Goal: Task Accomplishment & Management: Use online tool/utility

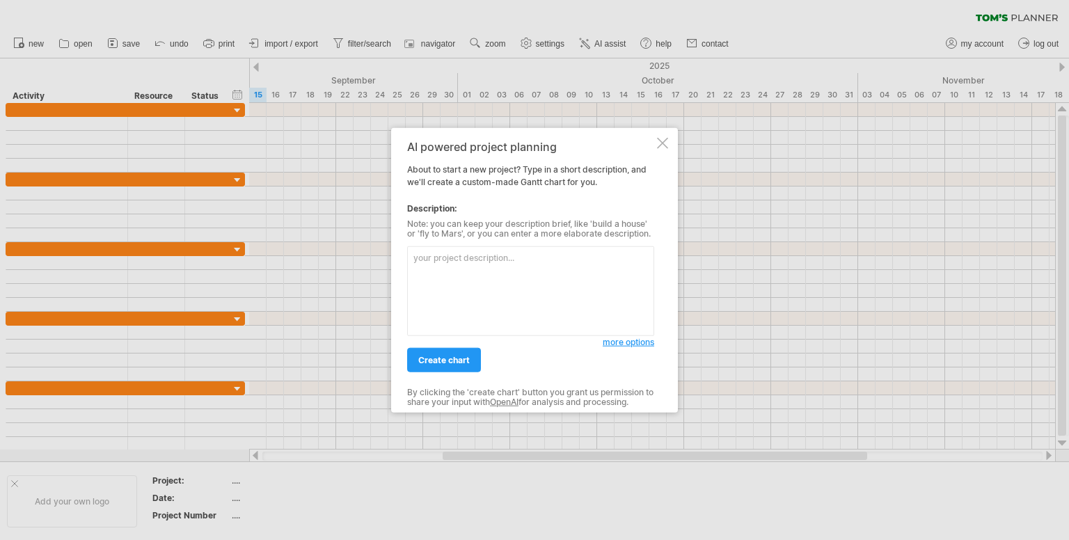
click at [498, 272] on textarea at bounding box center [530, 291] width 247 height 90
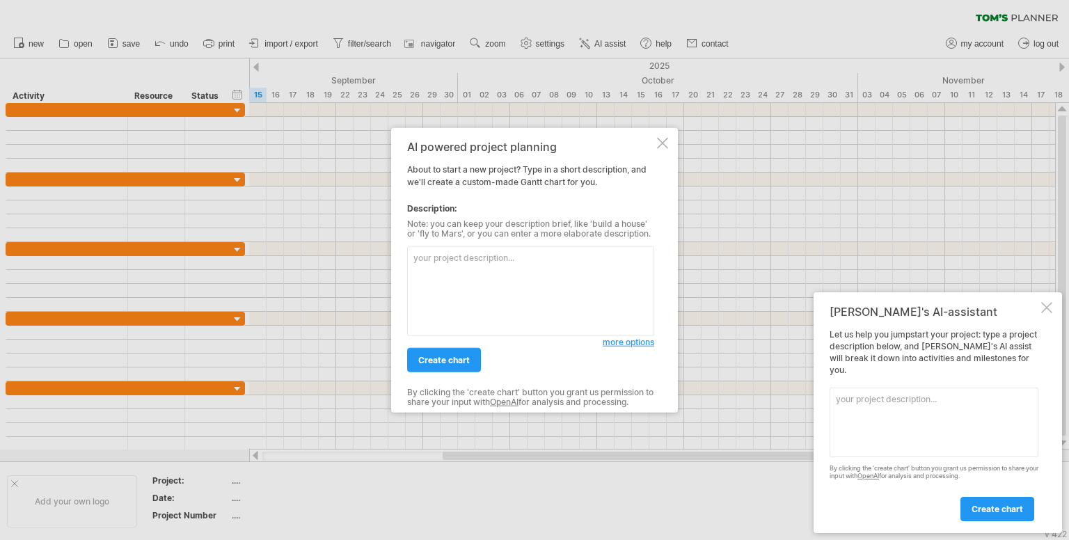
paste textarea "Create a professional [PERSON_NAME] chart for the final year project "AI-Enhanc…"
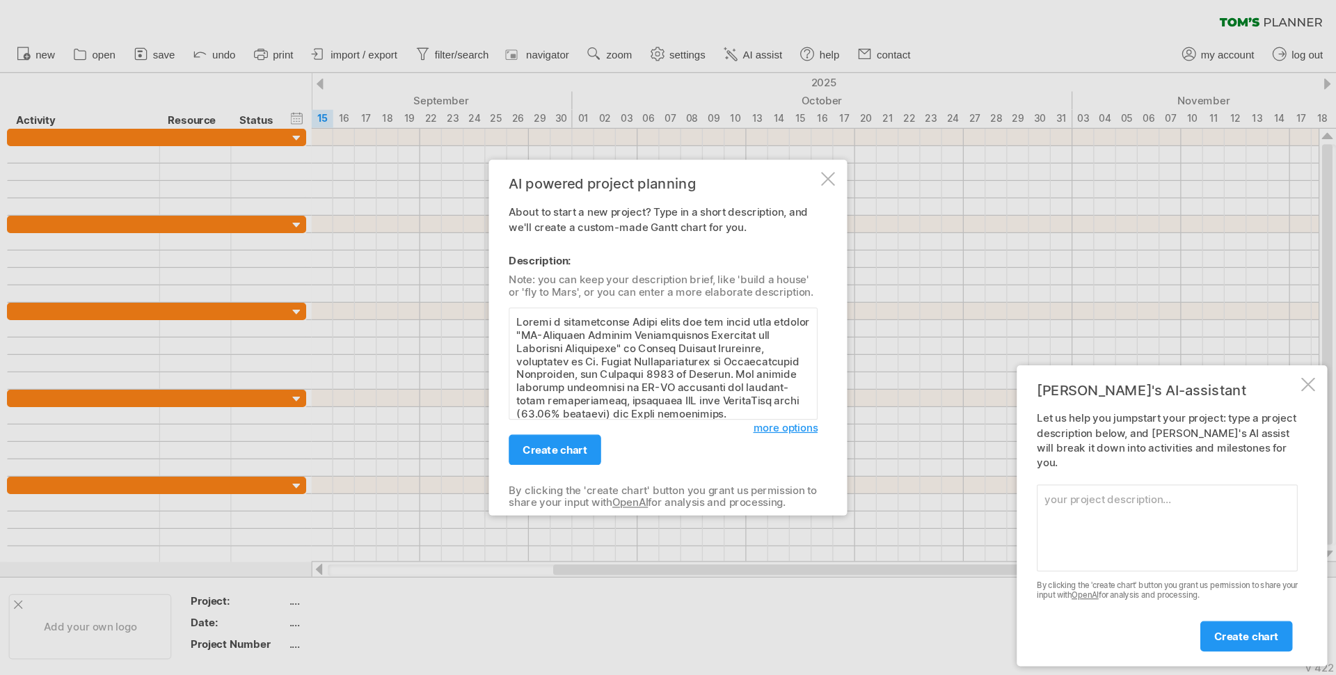
scroll to position [964, 0]
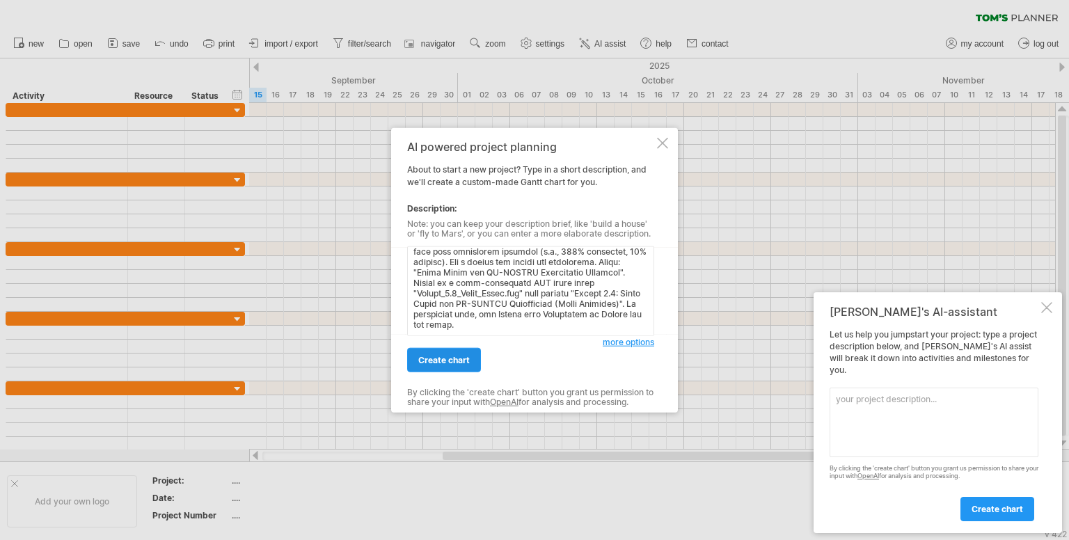
type textarea "Create a professional [PERSON_NAME] chart for the final year project "AI-Enhanc…"
click at [432, 360] on span "create chart" at bounding box center [444, 360] width 52 height 10
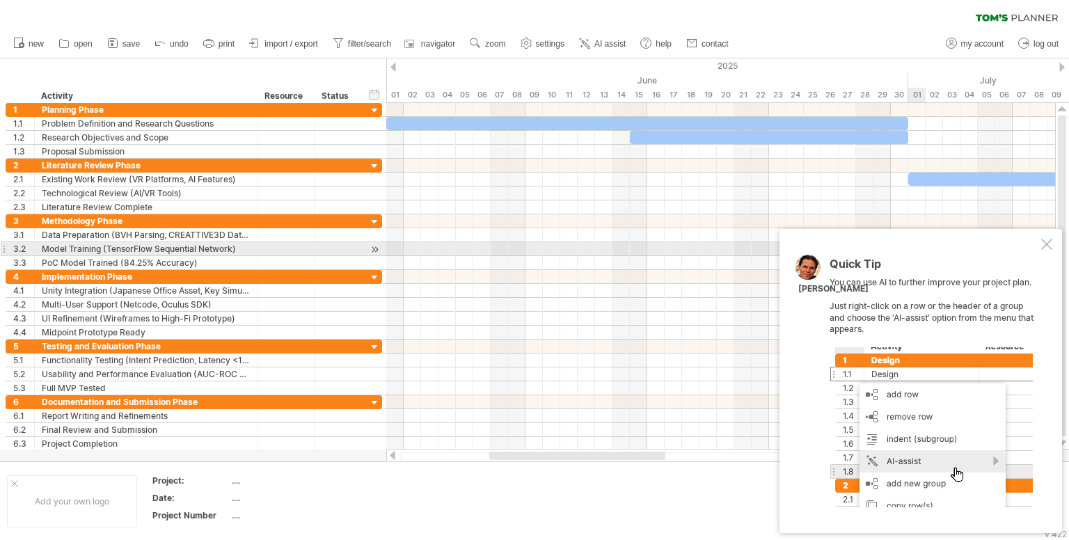
click at [1042, 246] on div at bounding box center [1046, 244] width 11 height 11
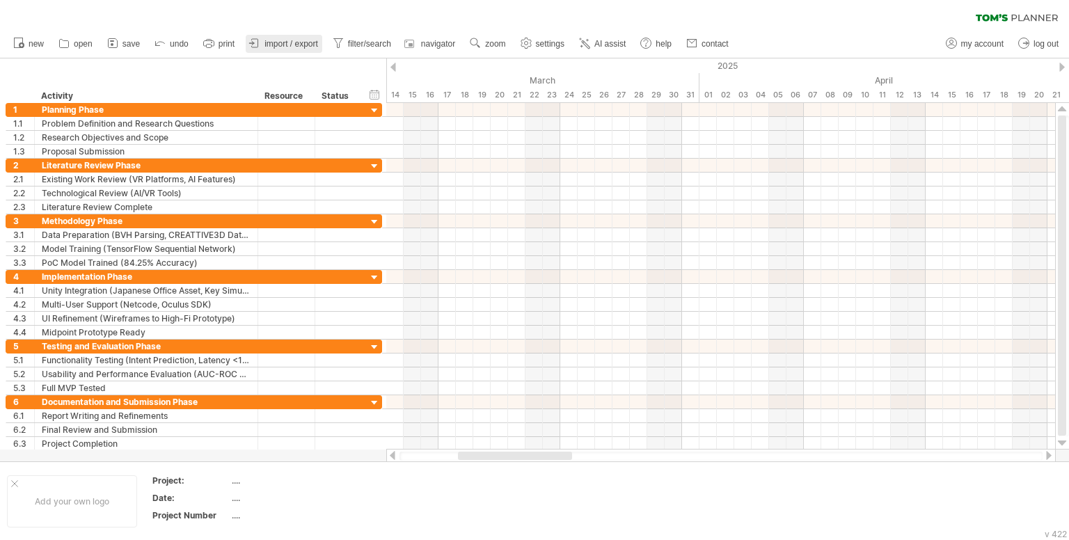
click at [266, 44] on span "import / export" at bounding box center [291, 44] width 54 height 10
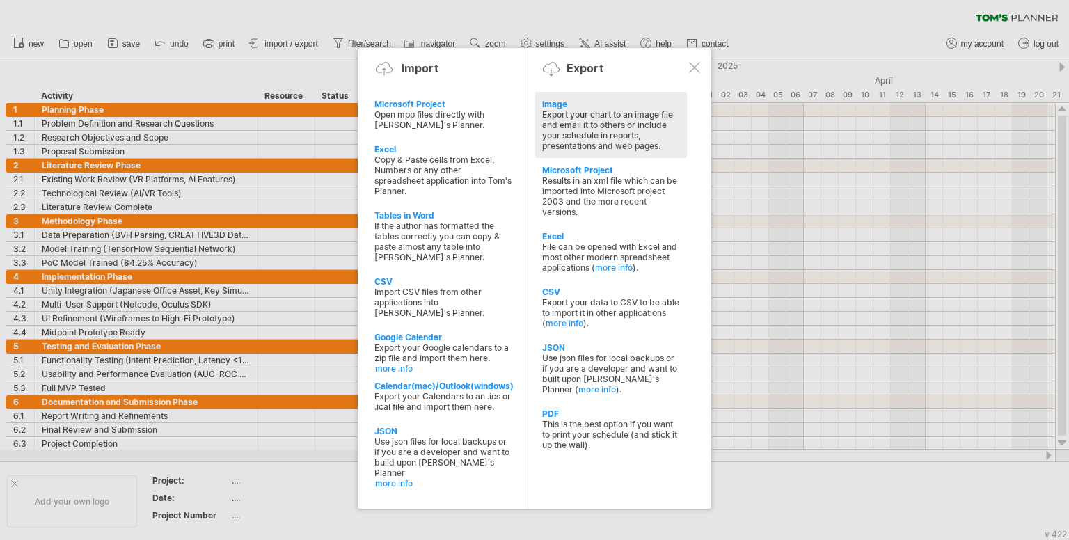
click at [556, 137] on div "Export your chart to an image file and email it to others or include your sched…" at bounding box center [611, 130] width 138 height 42
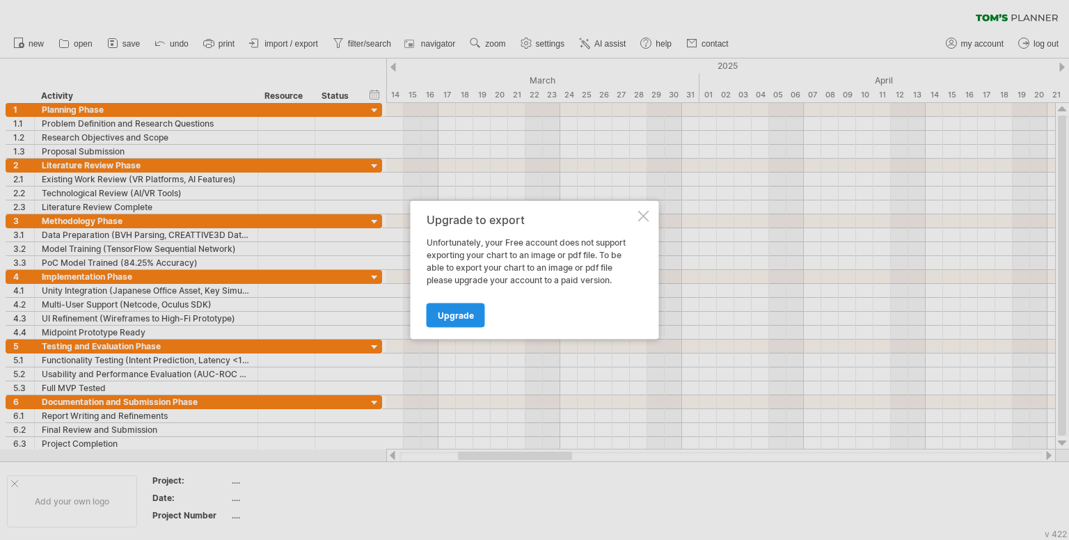
click at [440, 318] on span "Upgrade" at bounding box center [456, 315] width 36 height 10
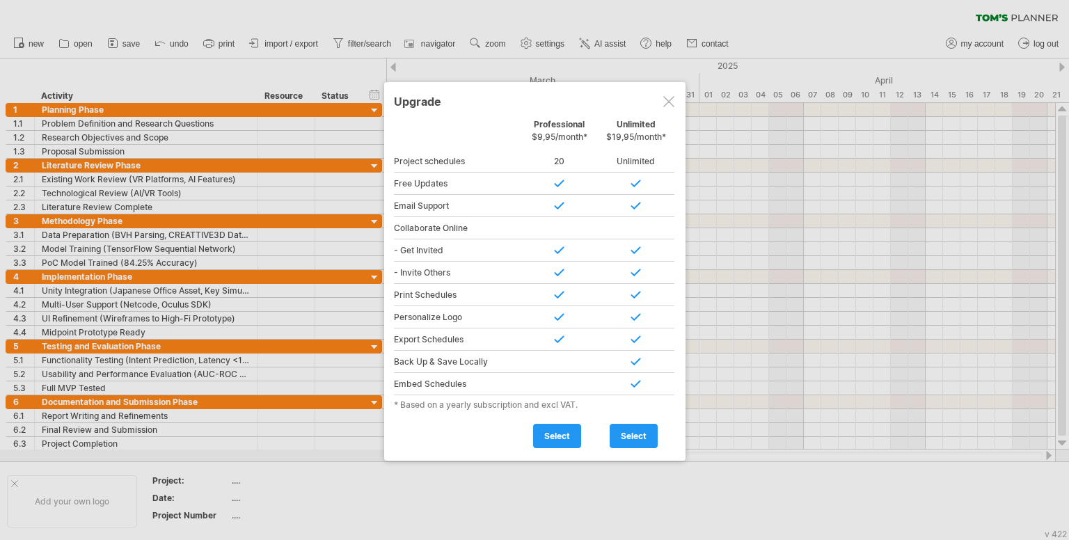
click at [669, 104] on div at bounding box center [668, 101] width 11 height 11
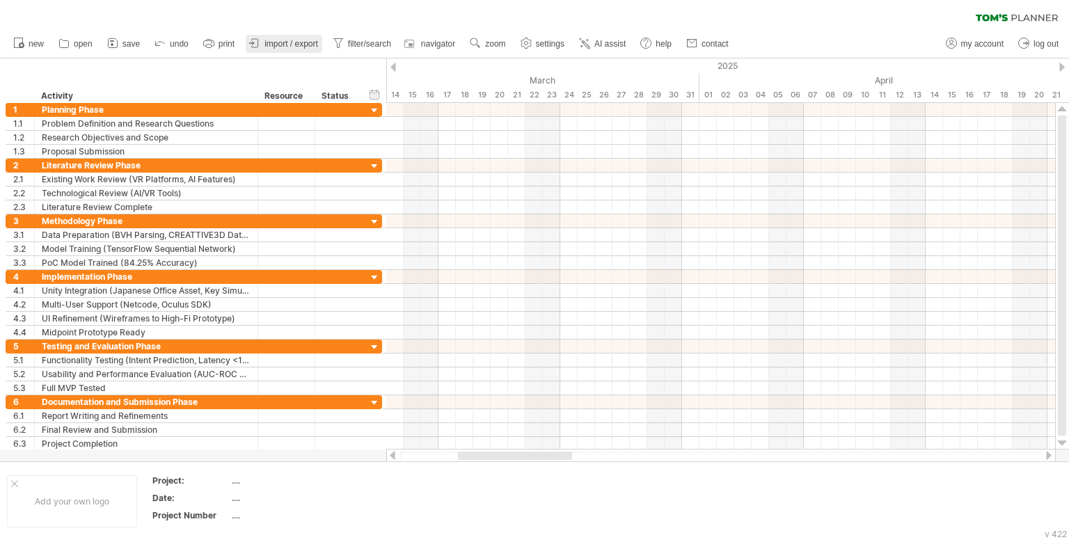
click at [304, 35] on link "import / export" at bounding box center [284, 44] width 77 height 18
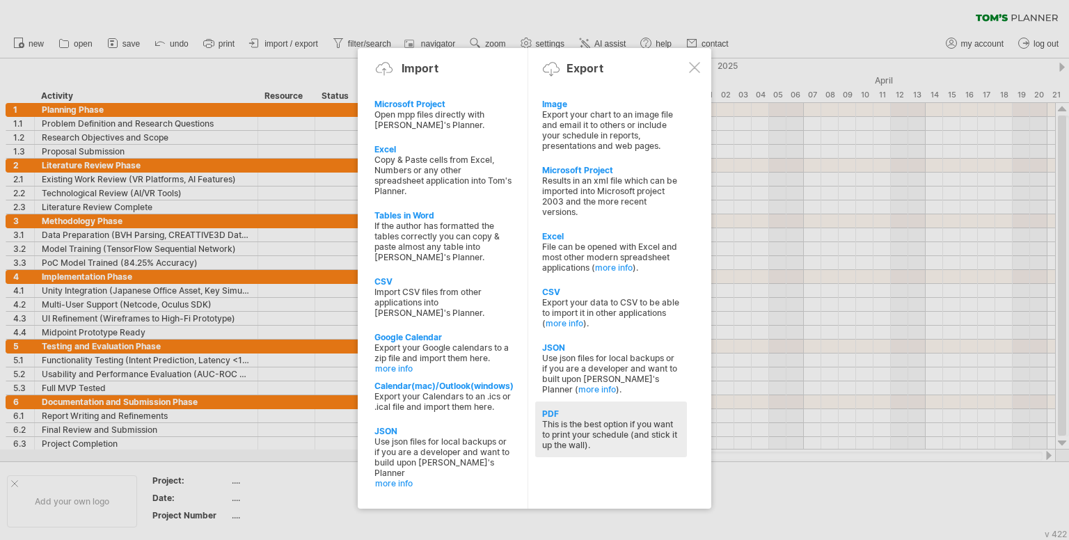
click at [562, 419] on div "PDF" at bounding box center [611, 414] width 138 height 10
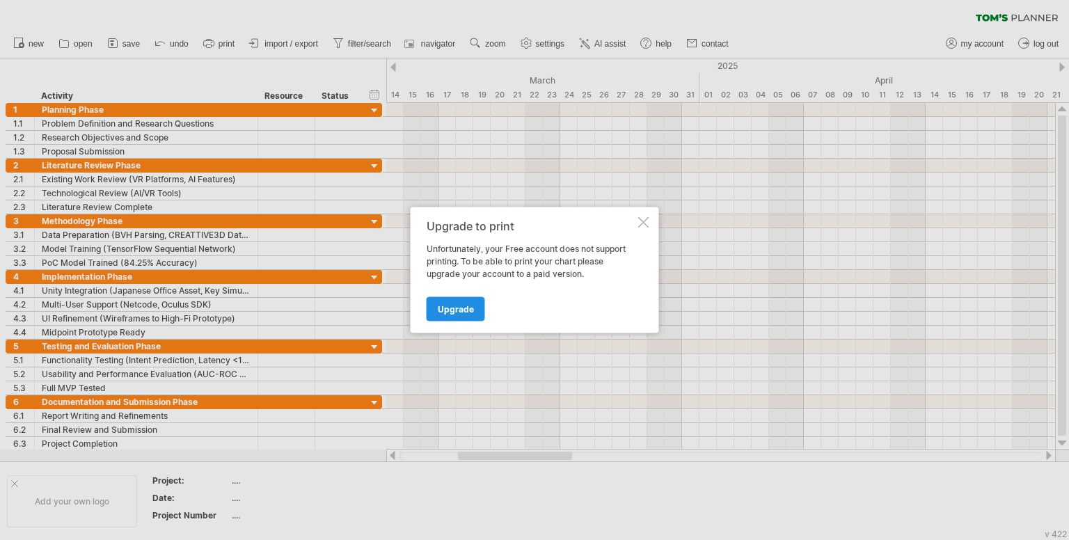
click at [453, 308] on span "Upgrade" at bounding box center [456, 309] width 36 height 10
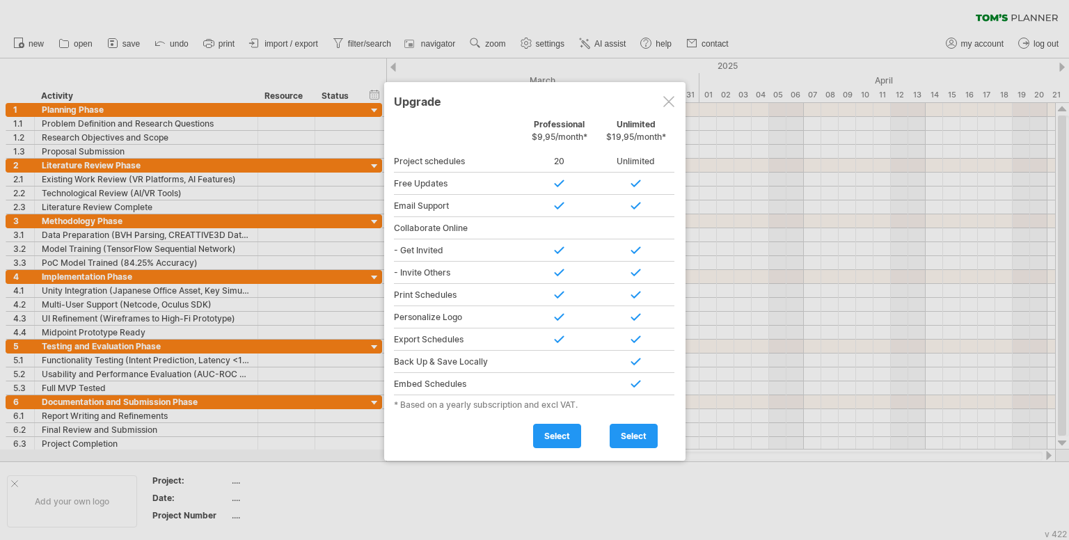
click at [665, 100] on div at bounding box center [668, 101] width 11 height 11
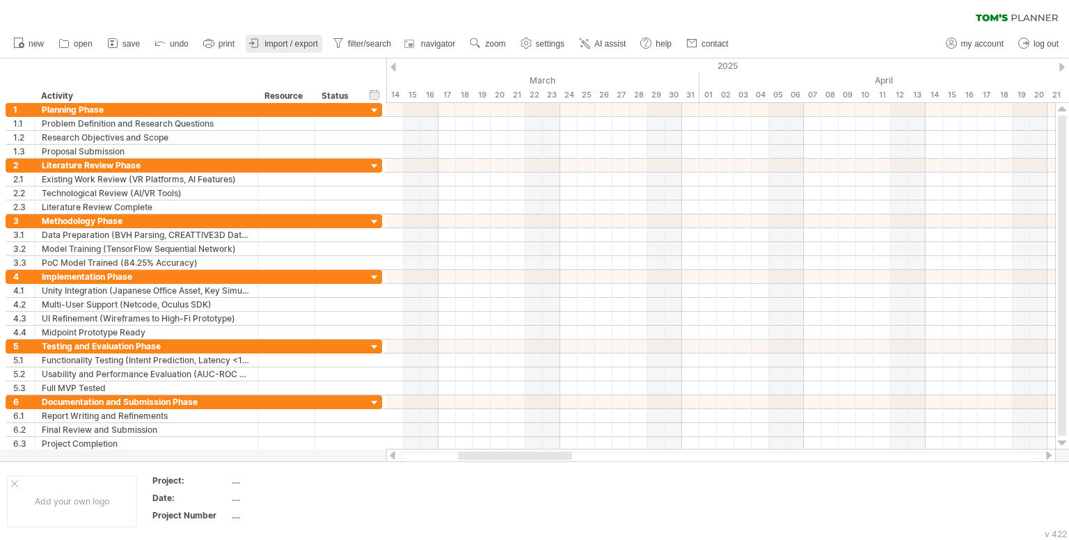
click at [279, 42] on span "import / export" at bounding box center [291, 44] width 54 height 10
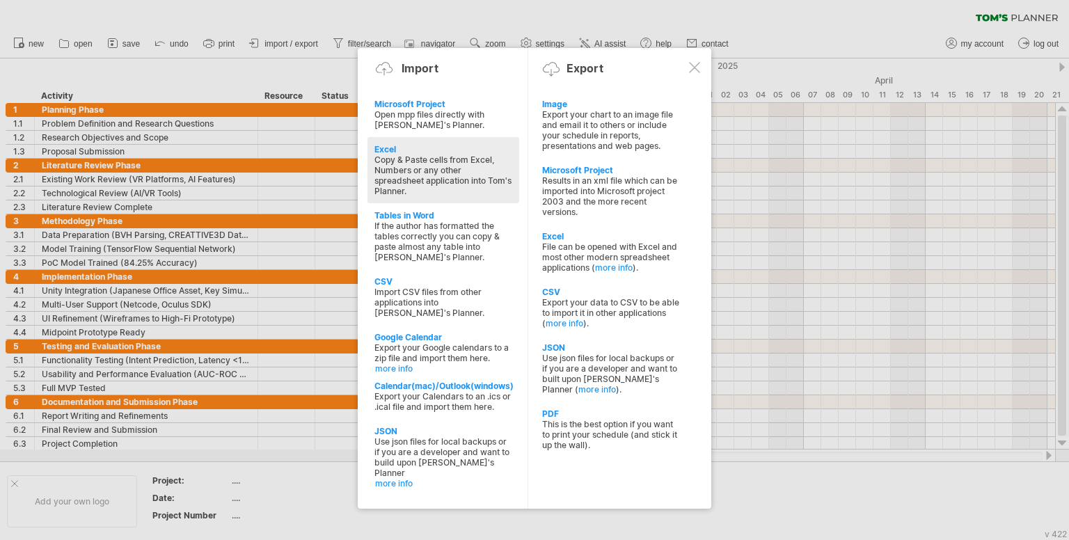
click at [415, 175] on div "Copy & Paste cells from Excel, Numbers or any other spreadsheet application int…" at bounding box center [443, 176] width 138 height 42
type textarea "**********"
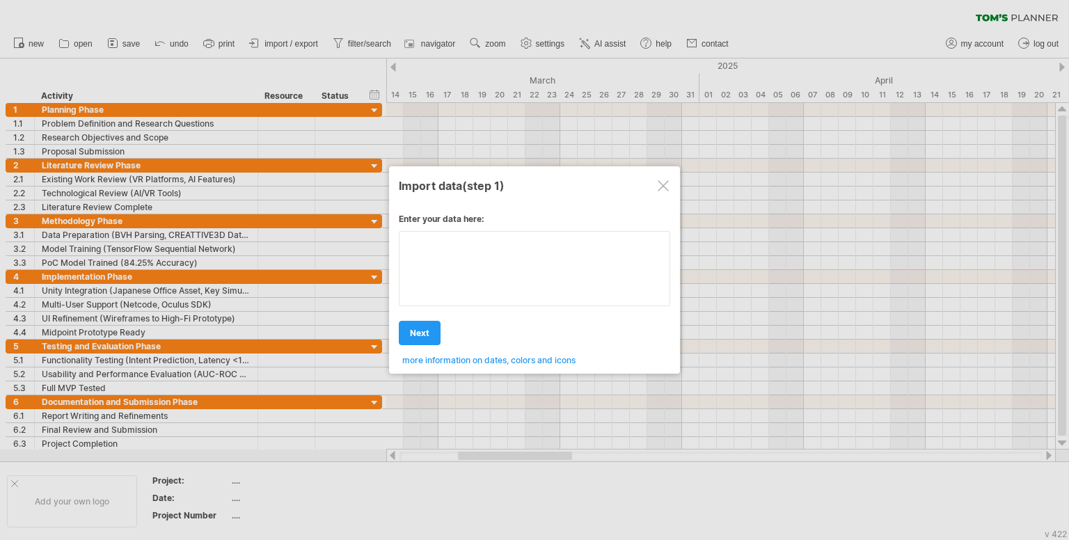
click at [448, 273] on div "Enter your data here: Your data: Weekend days ' mon tue Hide weekend days" at bounding box center [534, 284] width 271 height 162
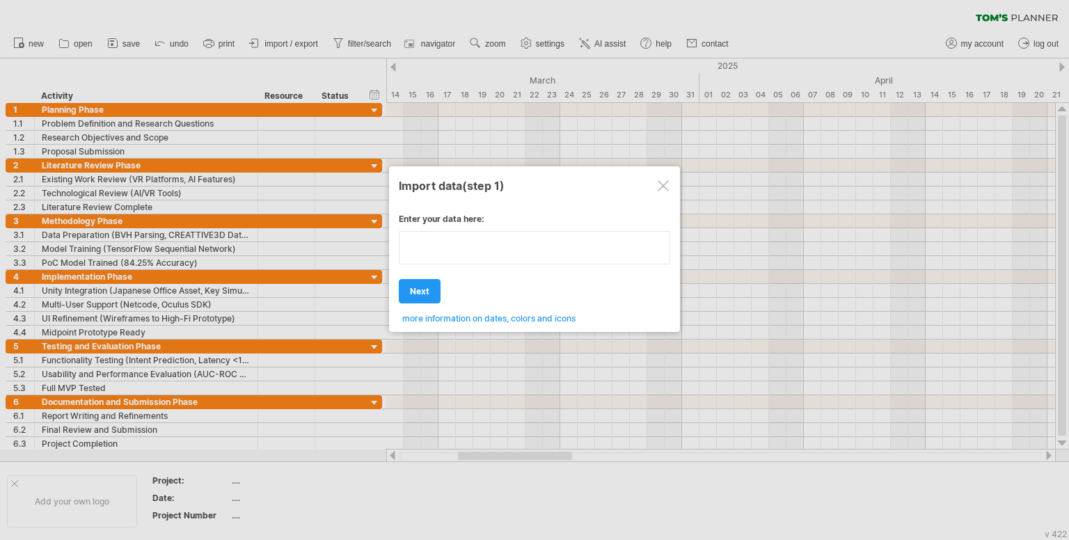
type textarea "**********"
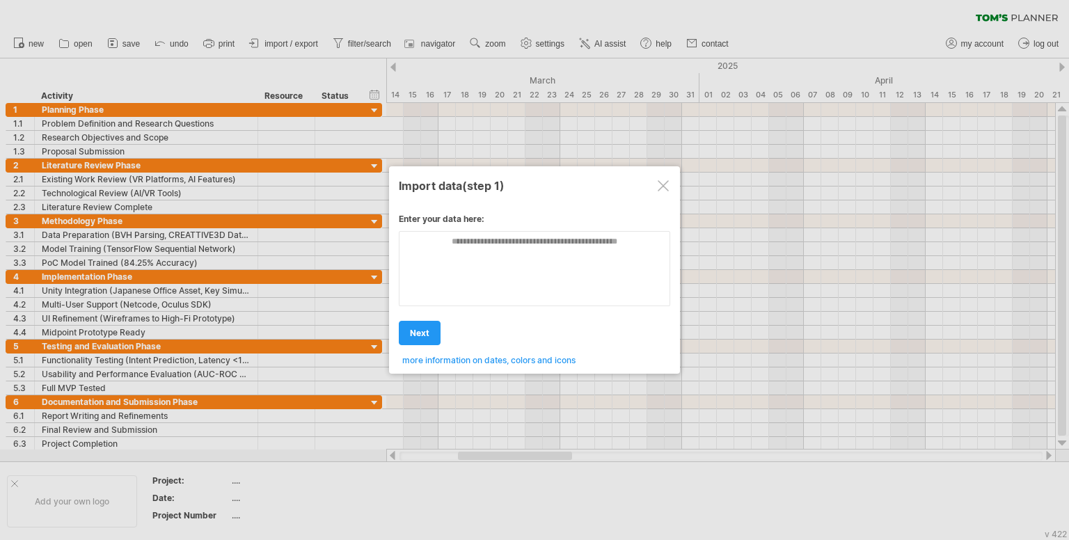
click at [659, 188] on div at bounding box center [663, 185] width 11 height 11
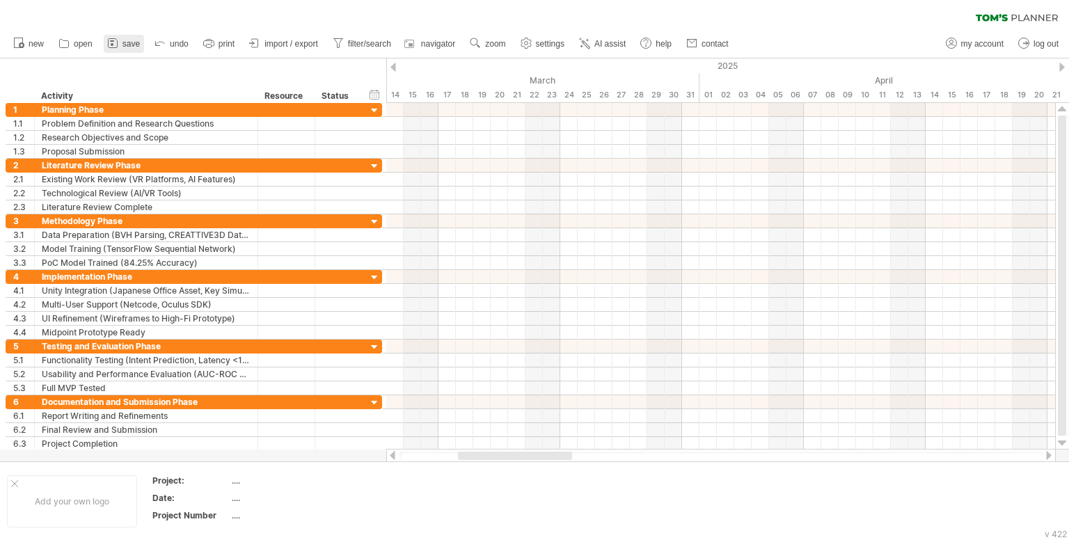
click at [116, 47] on icon at bounding box center [113, 43] width 14 height 14
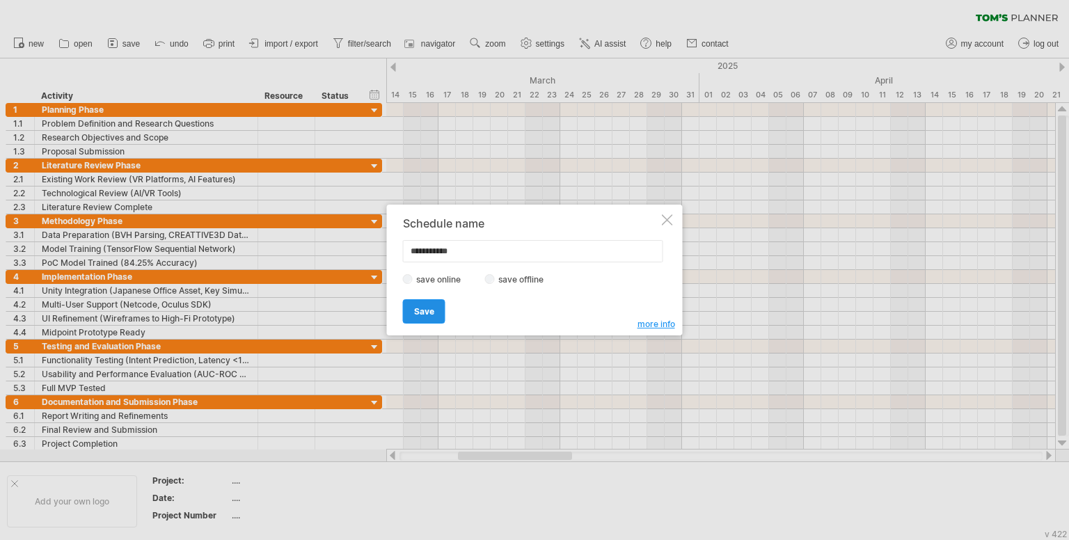
click at [426, 312] on span "Save" at bounding box center [424, 311] width 20 height 10
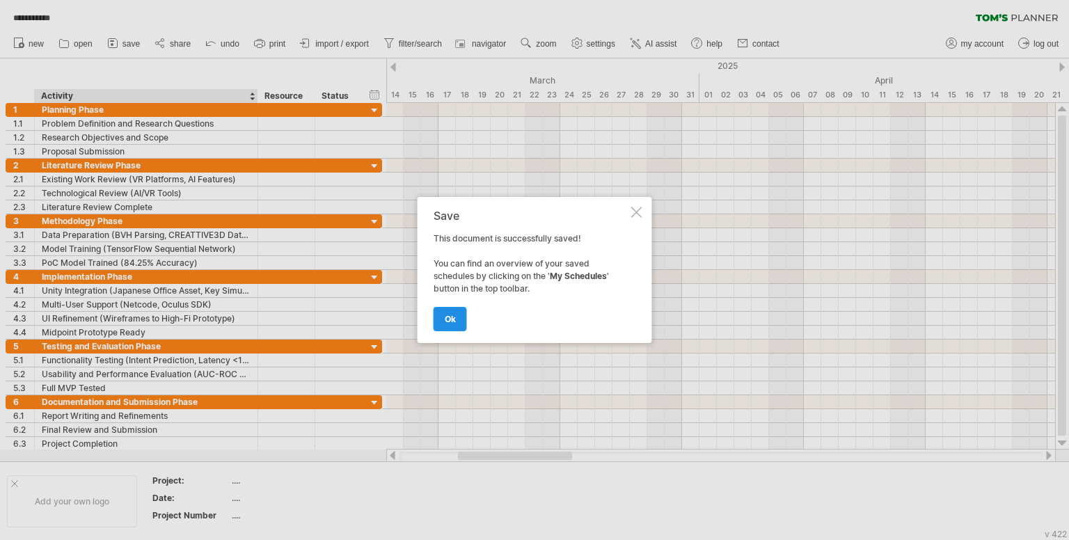
click at [458, 318] on link "ok" at bounding box center [450, 319] width 33 height 24
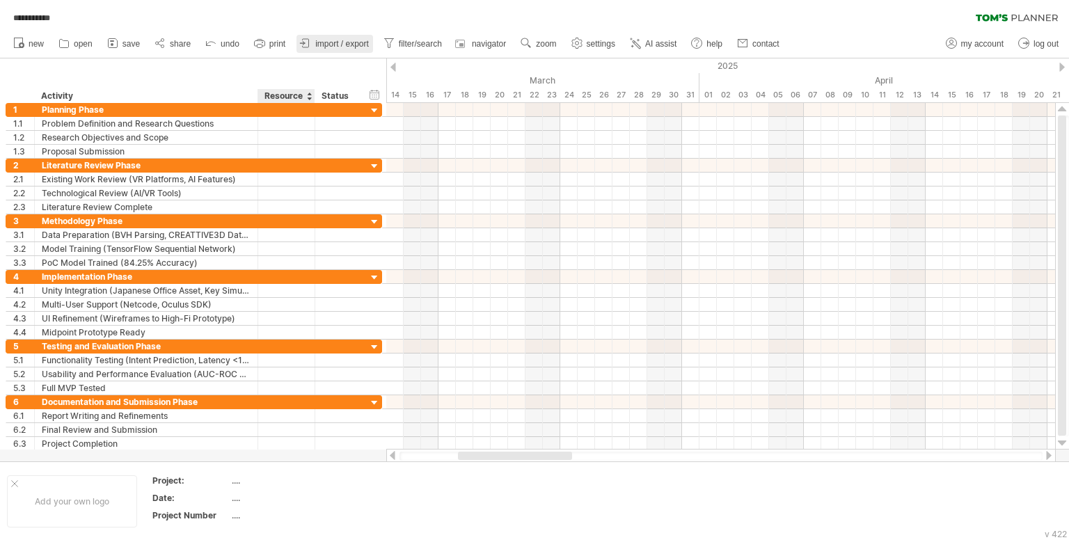
click at [312, 50] on div at bounding box center [306, 44] width 14 height 14
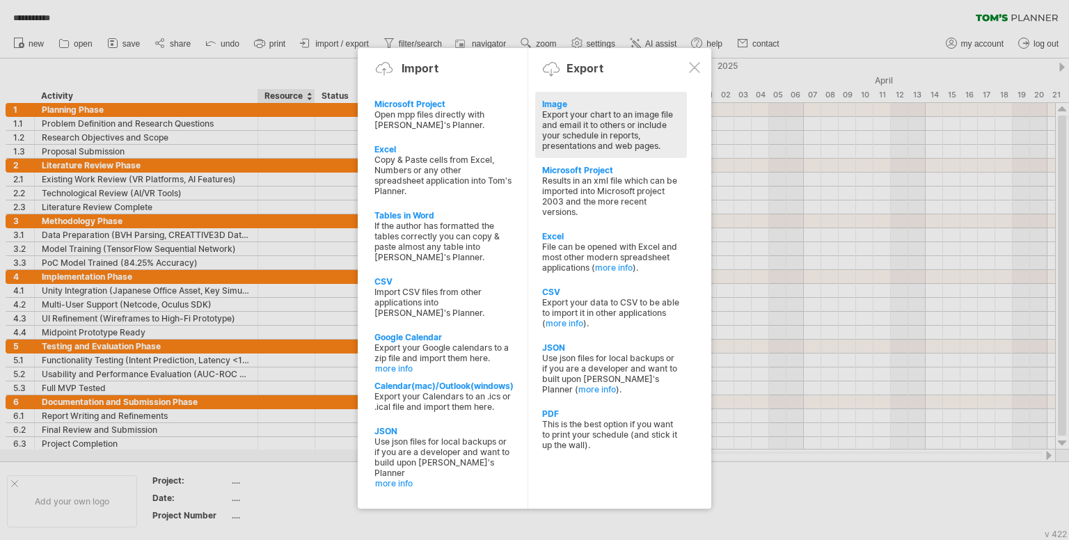
click at [547, 106] on div "Image" at bounding box center [611, 104] width 138 height 10
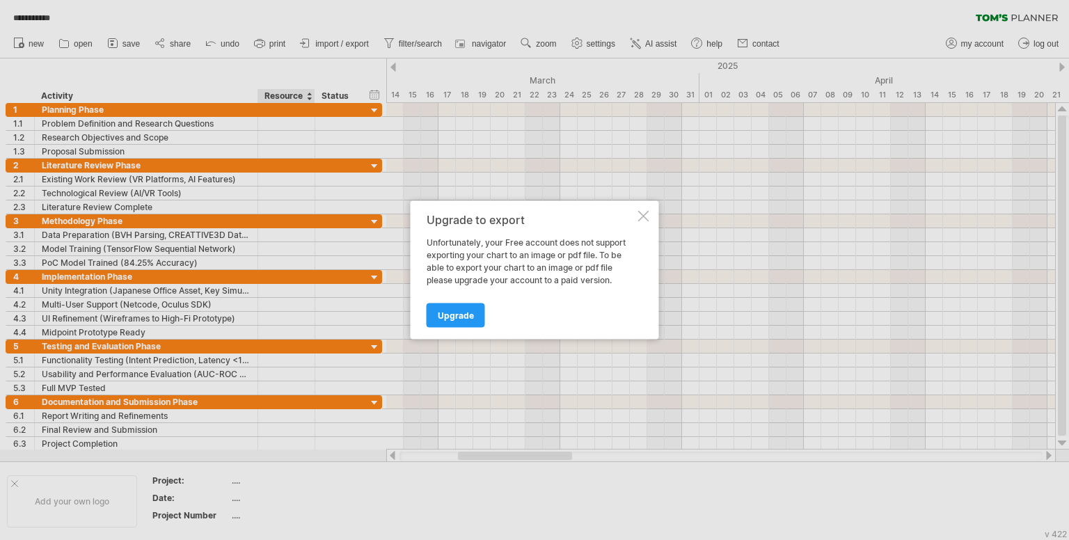
click at [640, 216] on div at bounding box center [643, 216] width 11 height 11
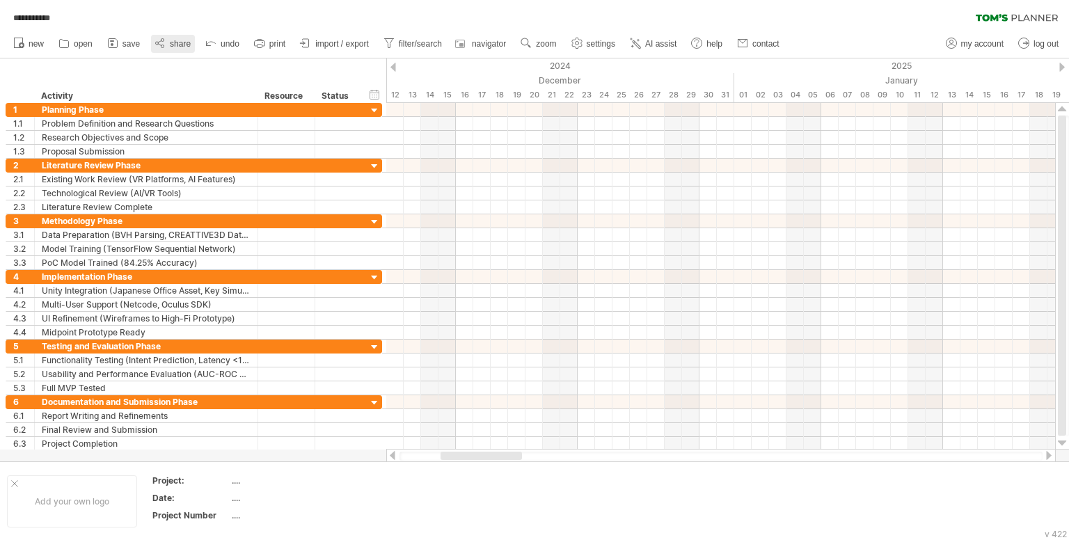
click at [167, 45] on icon at bounding box center [160, 43] width 14 height 14
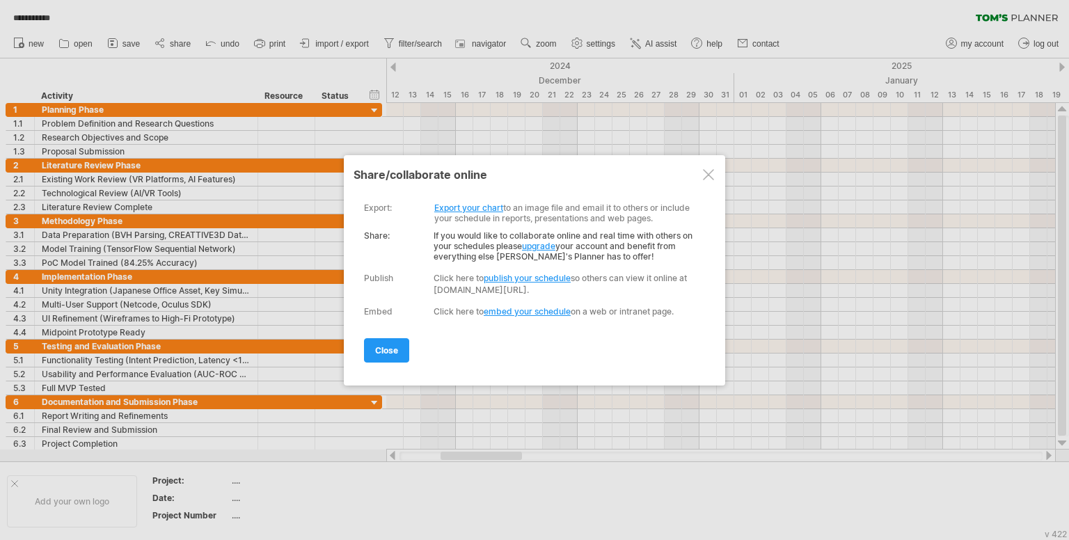
click at [457, 207] on link "Export your chart" at bounding box center [468, 208] width 69 height 10
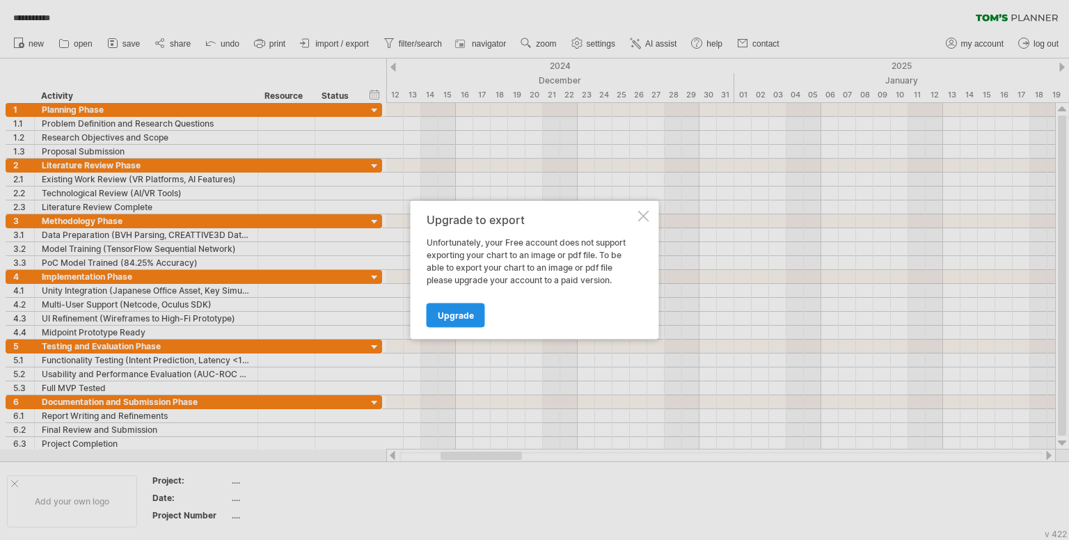
click at [457, 315] on span "Upgrade" at bounding box center [456, 315] width 36 height 10
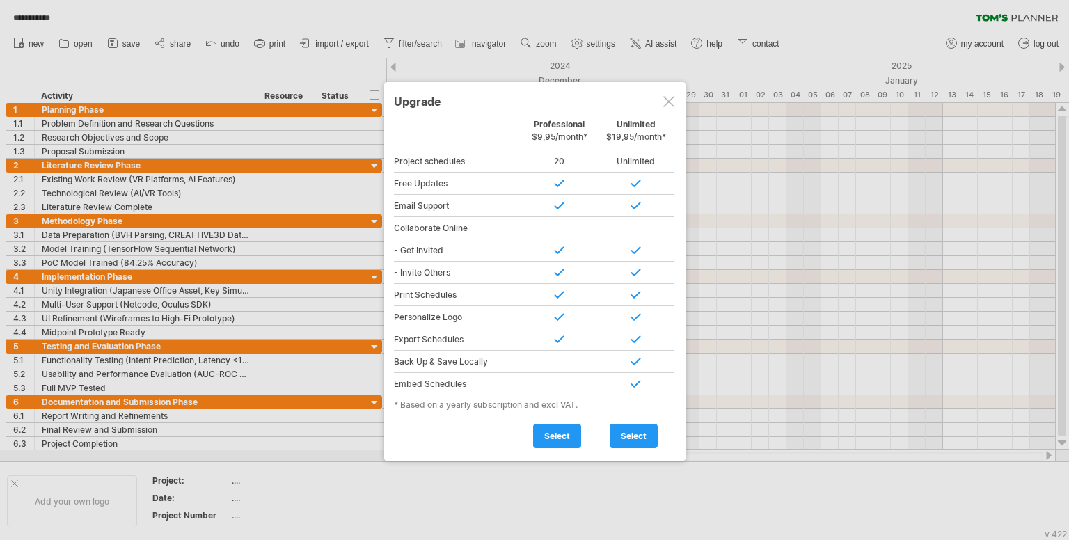
click at [664, 99] on div at bounding box center [668, 101] width 11 height 11
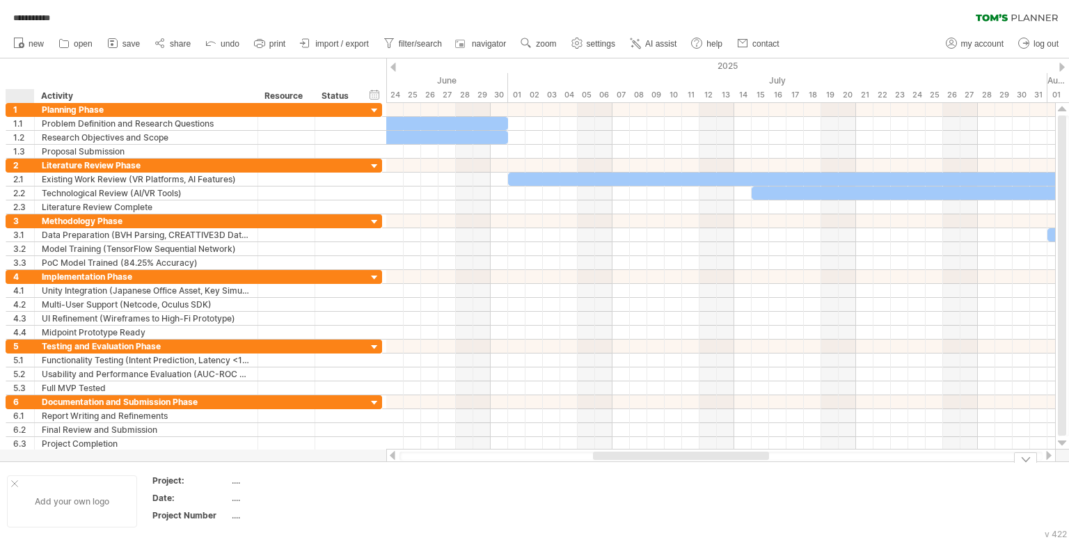
click at [15, 476] on div "Add your own logo" at bounding box center [72, 501] width 130 height 52
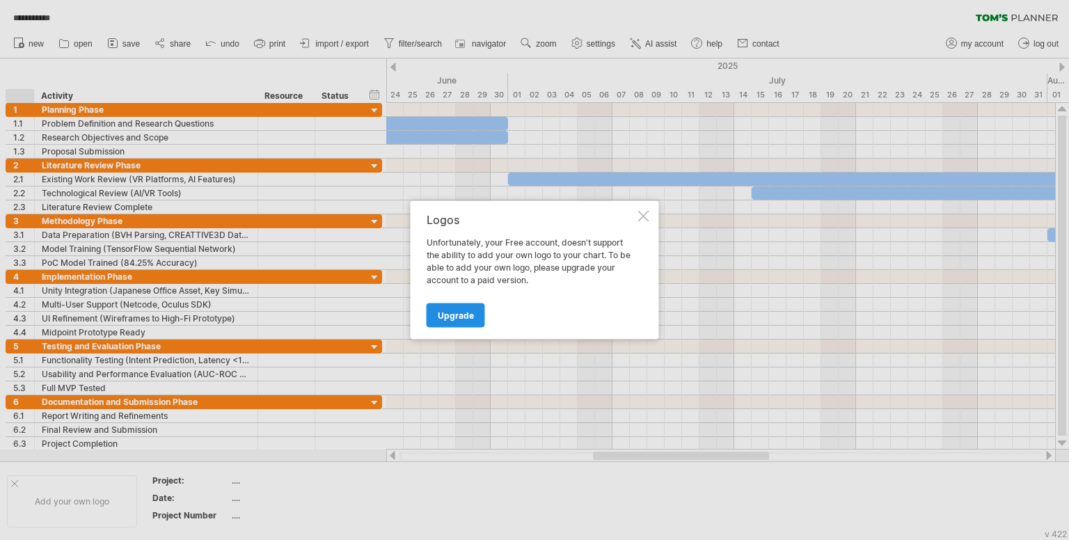
click at [470, 315] on span "Upgrade" at bounding box center [456, 315] width 36 height 10
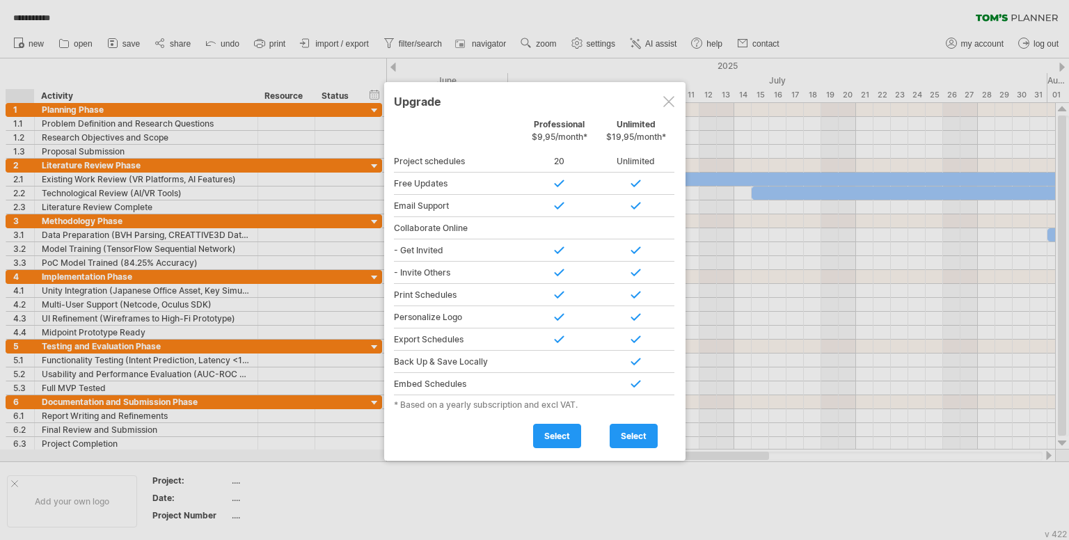
click at [663, 101] on div at bounding box center [668, 101] width 11 height 11
